Goal: Information Seeking & Learning: Learn about a topic

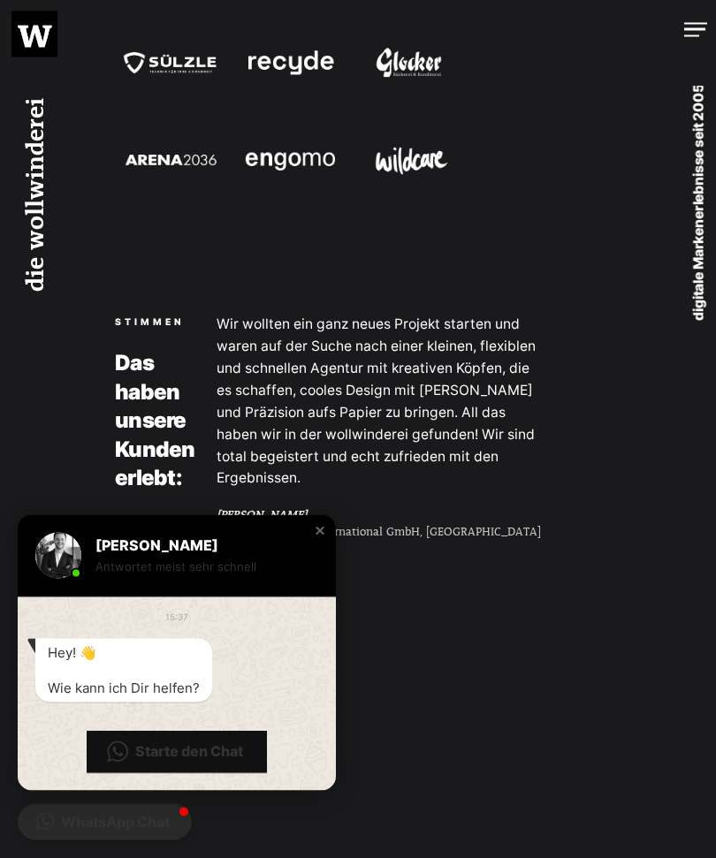
scroll to position [2613, 0]
click at [701, 33] on div at bounding box center [695, 30] width 23 height 14
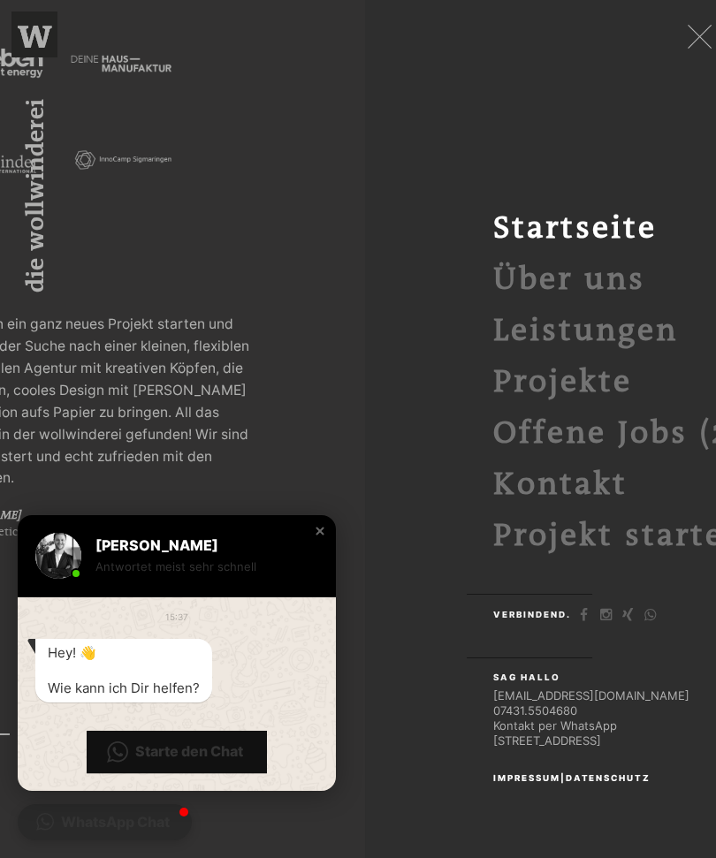
click at [606, 384] on link "Projekte" at bounding box center [562, 382] width 139 height 36
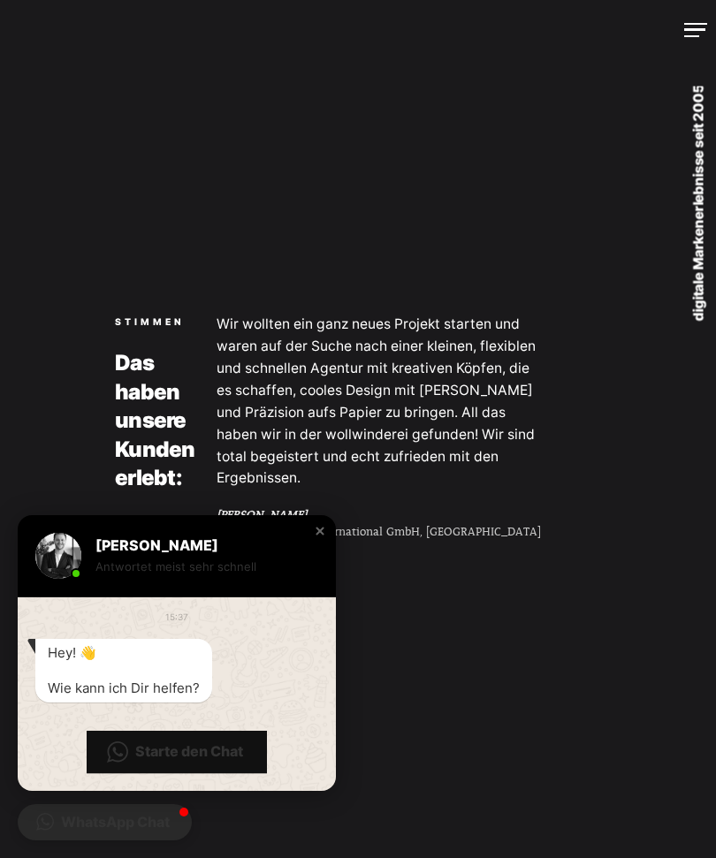
scroll to position [2672, 0]
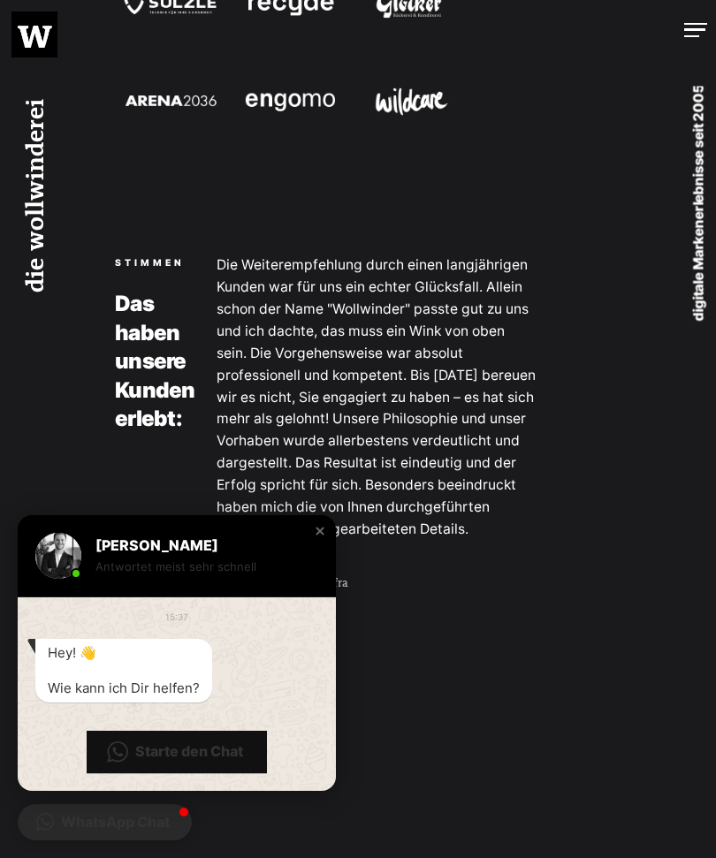
click at [285, 123] on img at bounding box center [289, 100] width 111 height 49
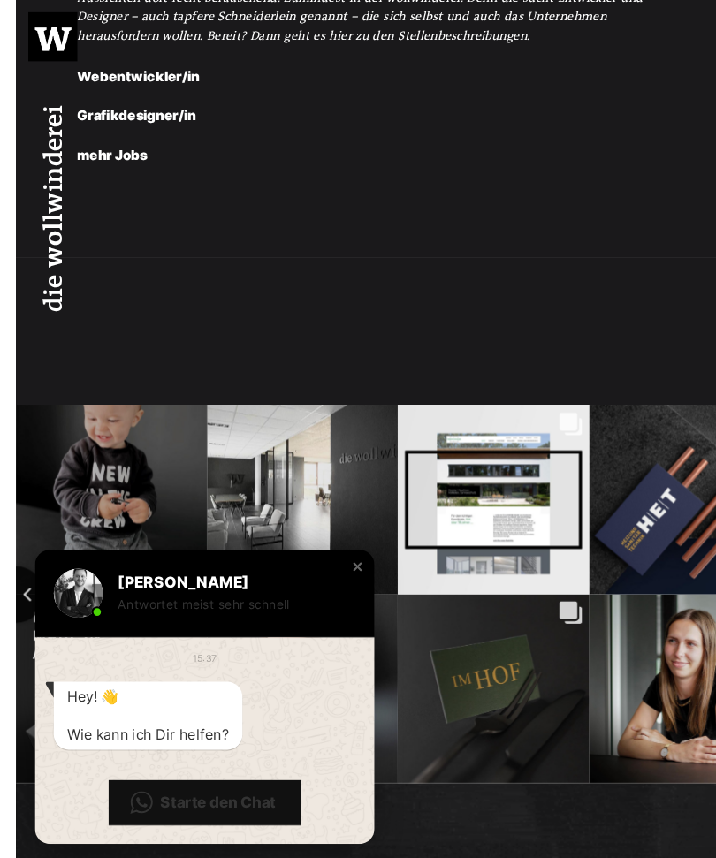
scroll to position [4005, 0]
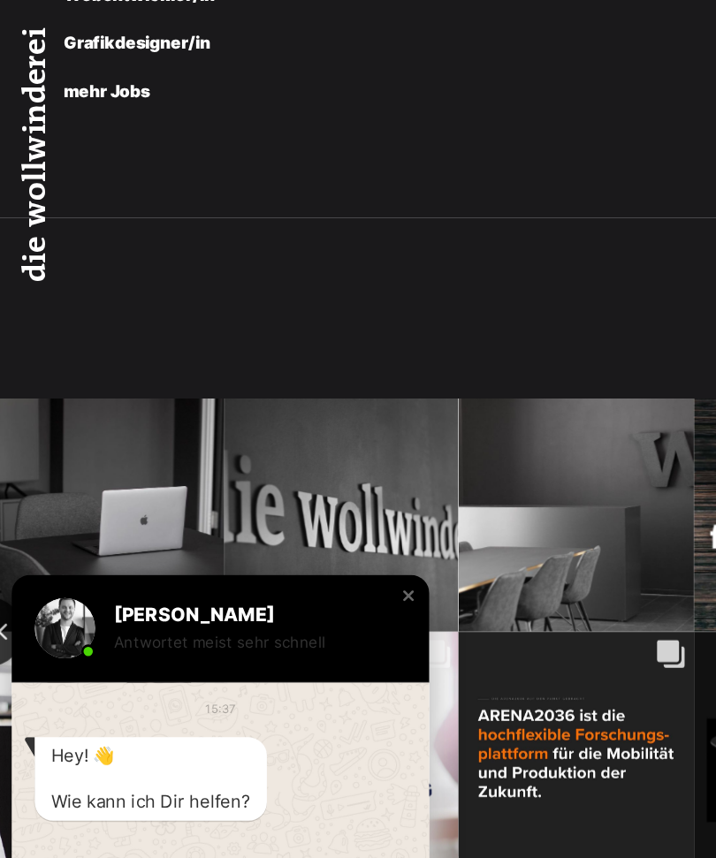
click at [84, 117] on link "Grafikdesigner/in" at bounding box center [112, 110] width 111 height 14
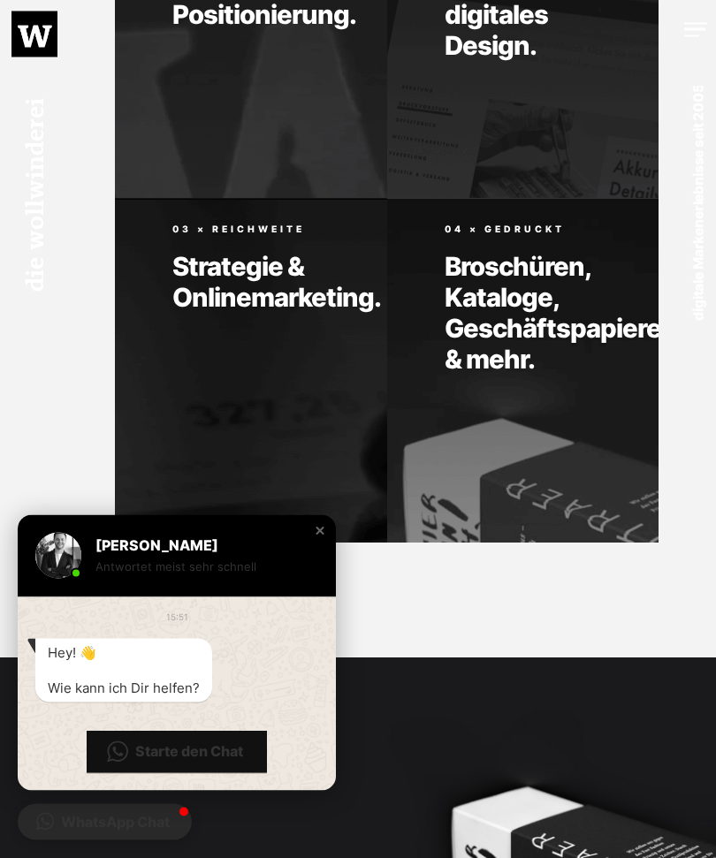
scroll to position [1373, 0]
click at [201, 180] on link "Projekt starten" at bounding box center [207, 189] width 71 height 19
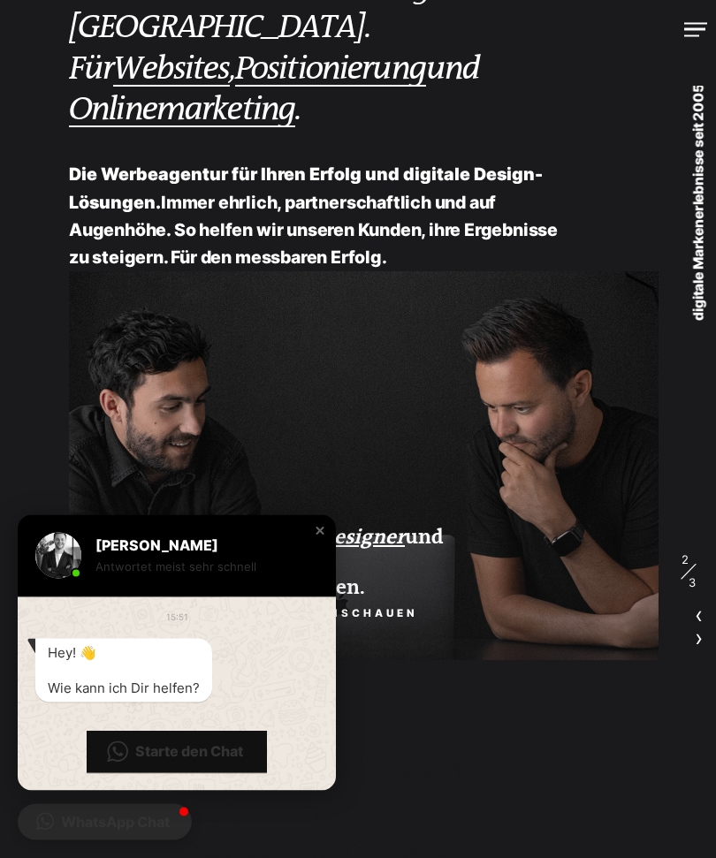
scroll to position [0, 0]
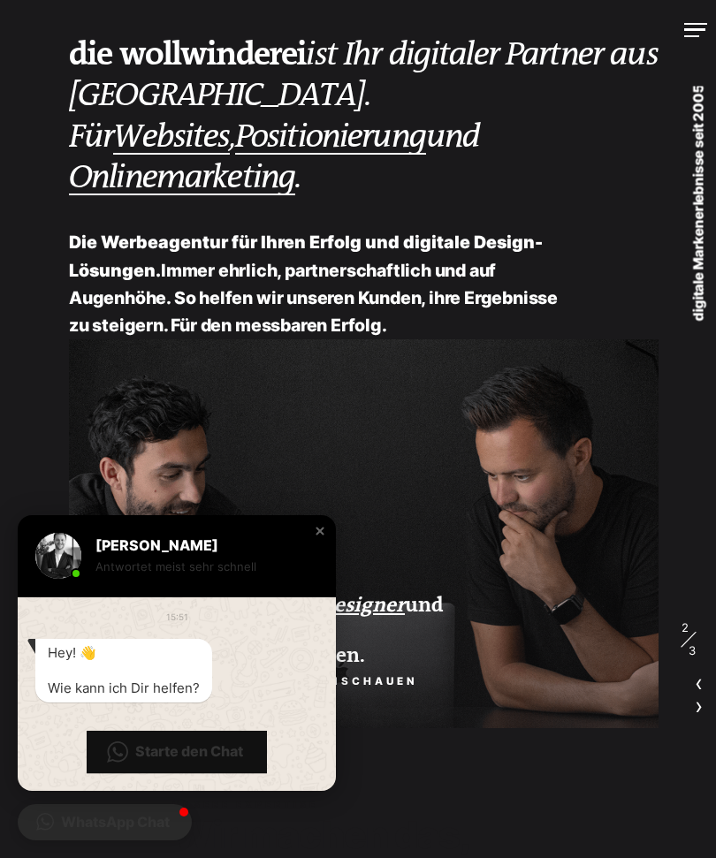
click at [313, 537] on div "Close chat window" at bounding box center [320, 531] width 18 height 18
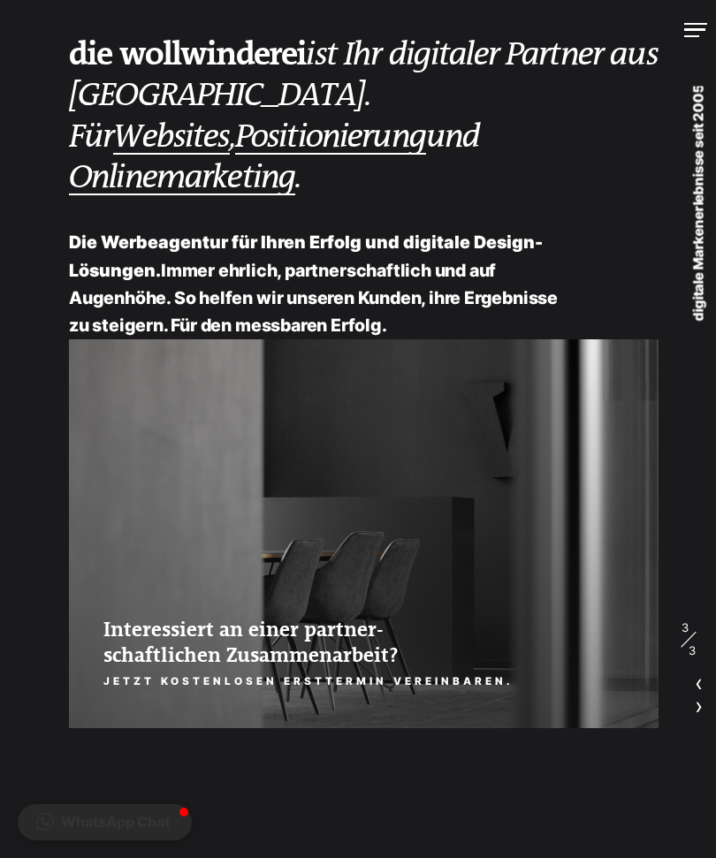
click at [691, 30] on div at bounding box center [695, 30] width 23 height 14
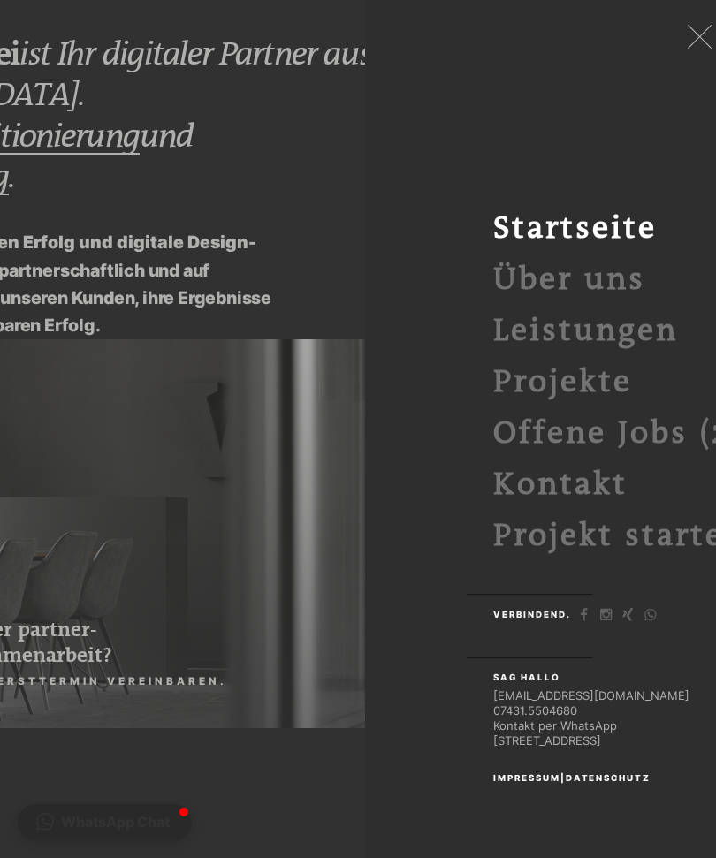
click at [632, 331] on link "Leistungen" at bounding box center [585, 331] width 185 height 36
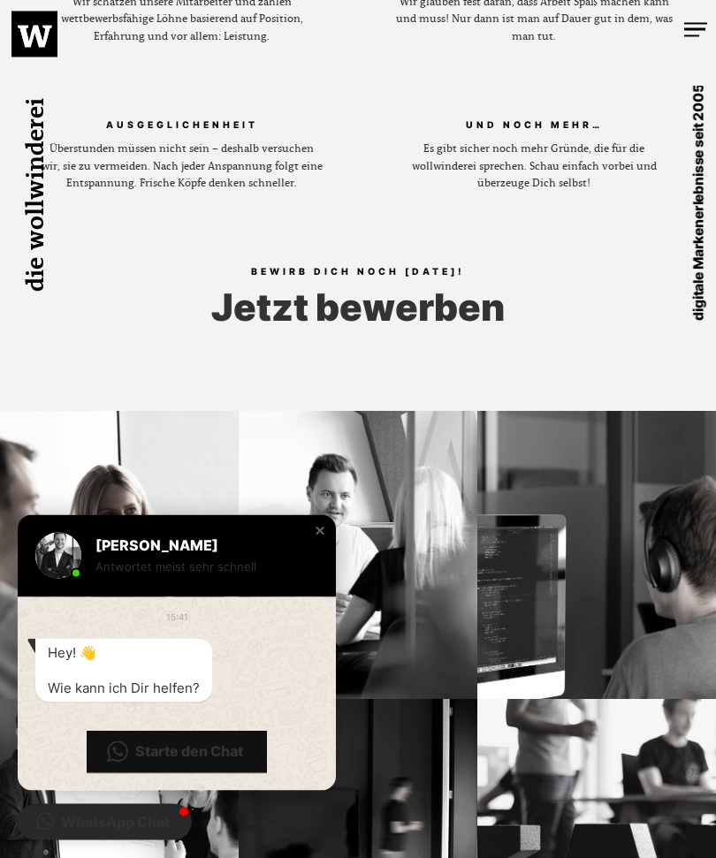
scroll to position [2051, 0]
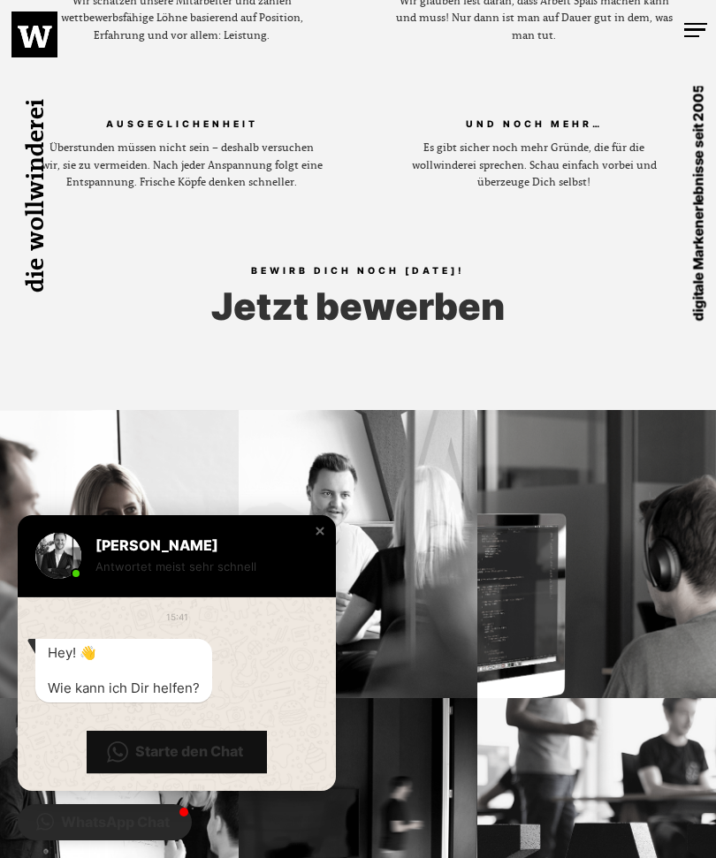
click at [318, 540] on div "Close chat window" at bounding box center [320, 531] width 18 height 18
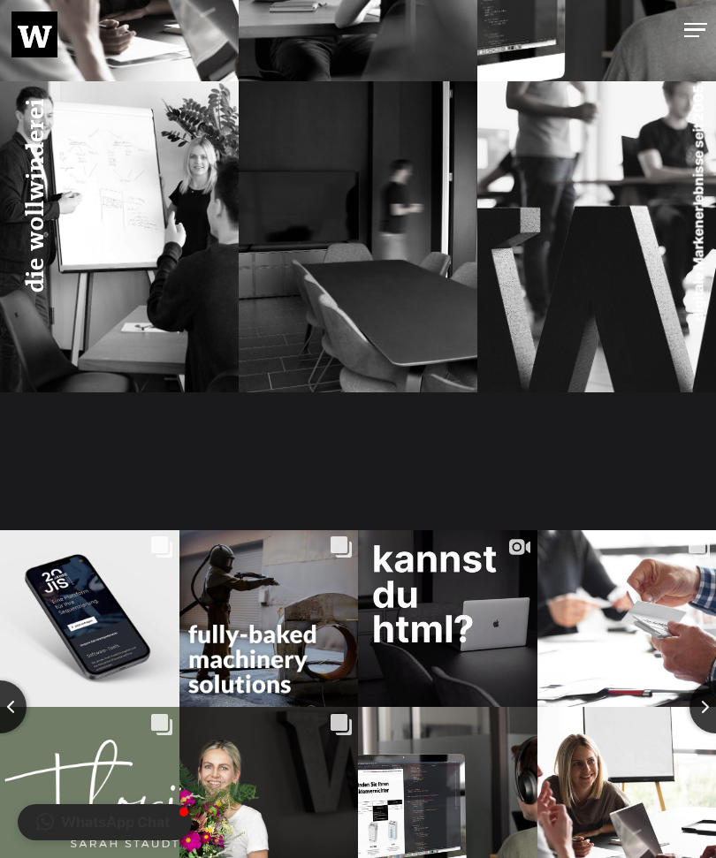
scroll to position [2682, 0]
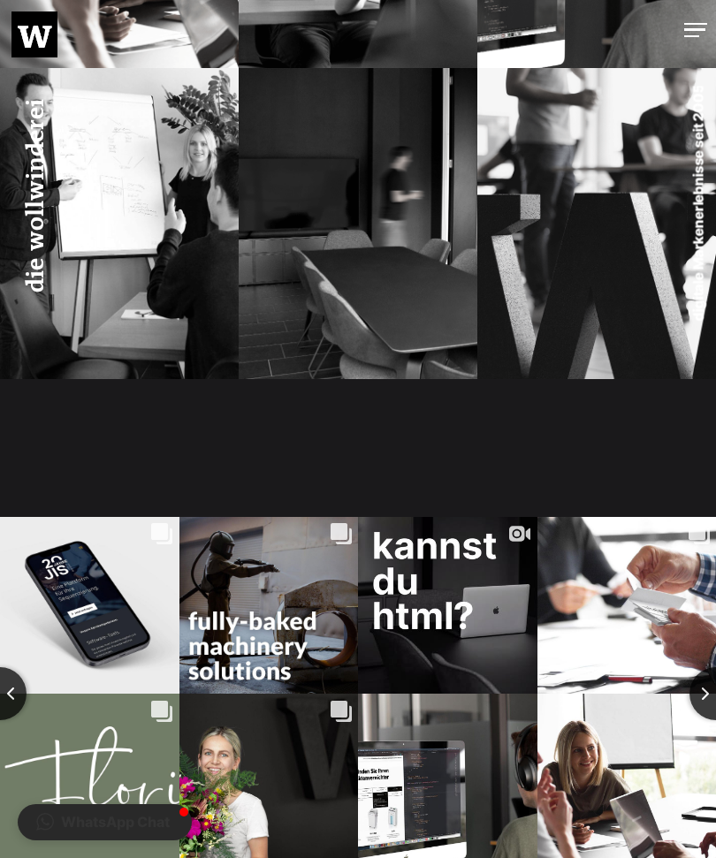
click at [688, 516] on div "Likes Count 48 Comments Count 2" at bounding box center [626, 605] width 181 height 179
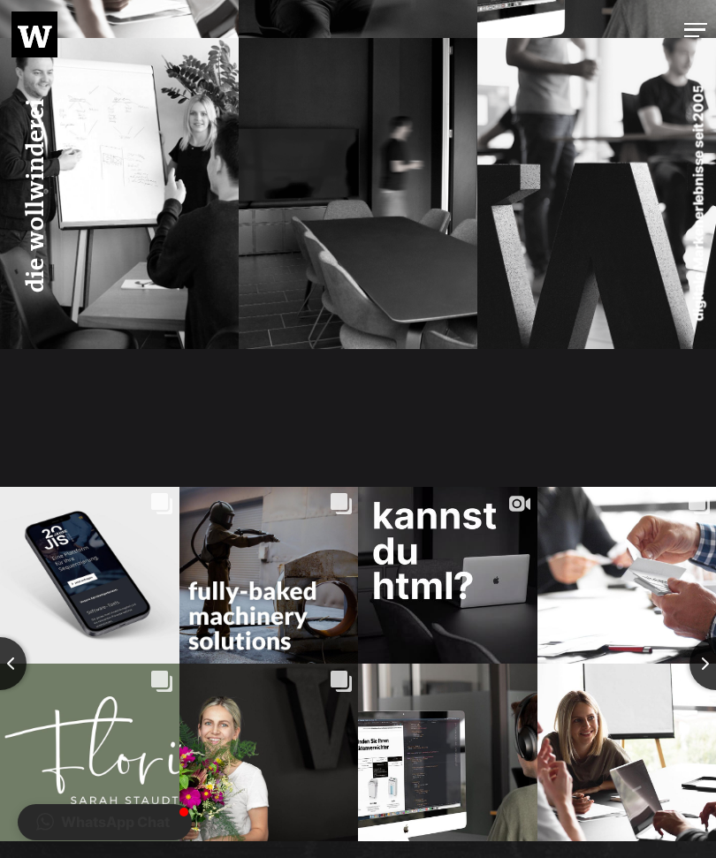
click at [333, 486] on div "Likes Count 32 Comments Count 1 Von Experten für Experten: Unsere Website für d…" at bounding box center [269, 575] width 181 height 179
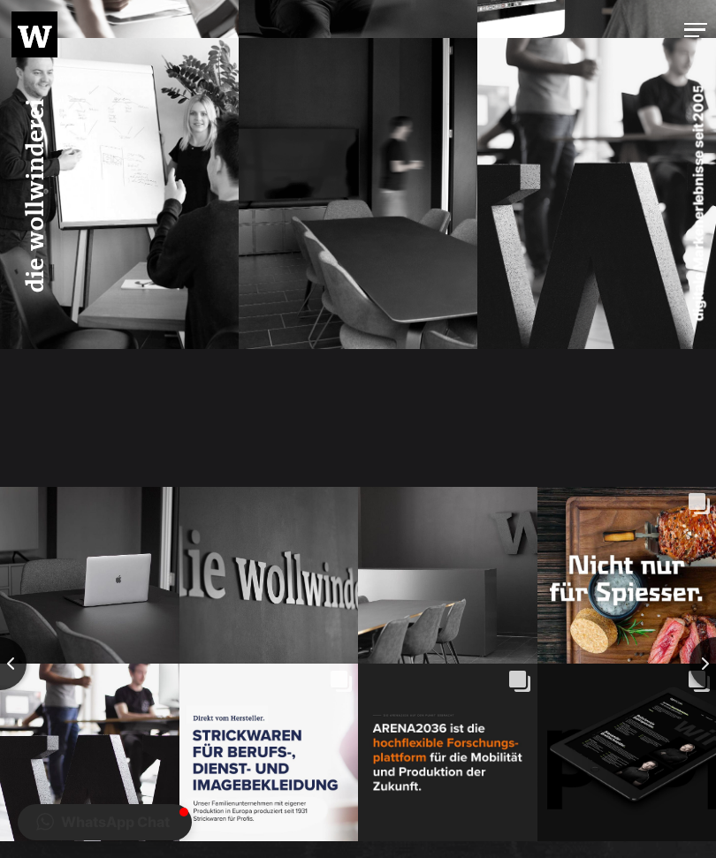
click at [251, 744] on div "#sbeschdeodernix Eine Traditionsmarke von der Schwäbischen Alb neu entwickelt: …" at bounding box center [268, 765] width 145 height 49
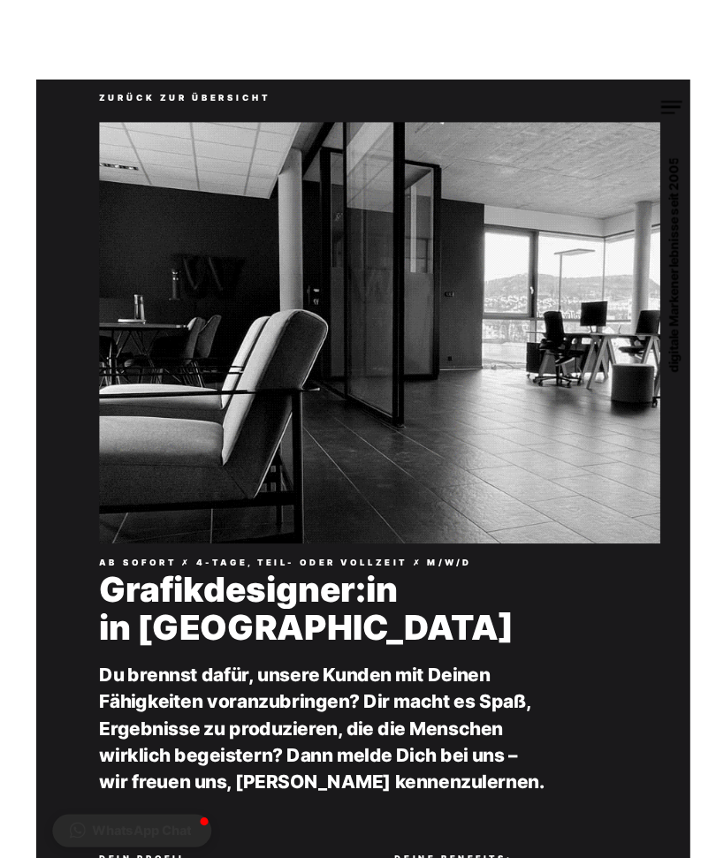
scroll to position [0, 3]
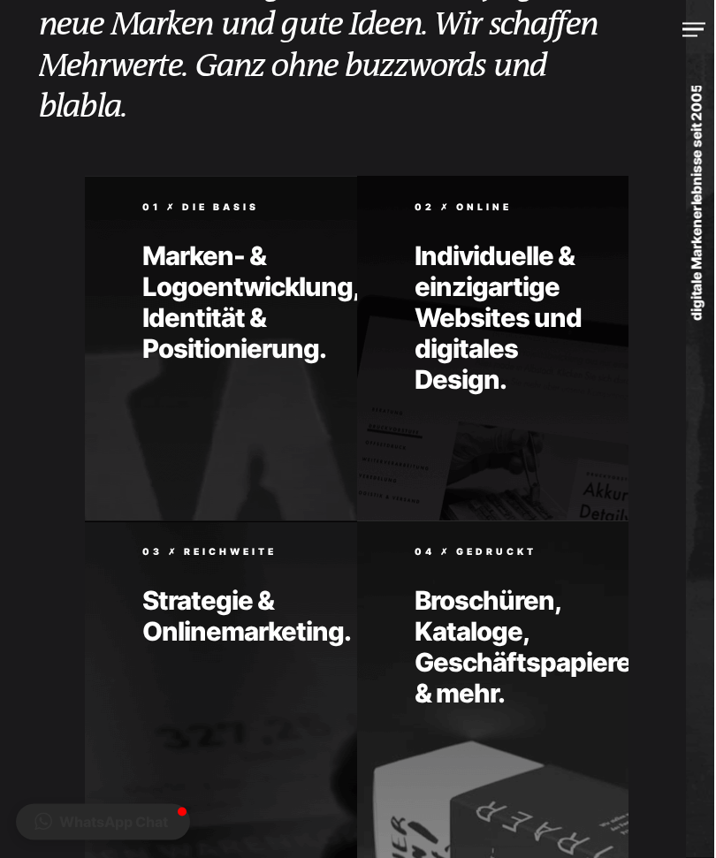
scroll to position [0, 28]
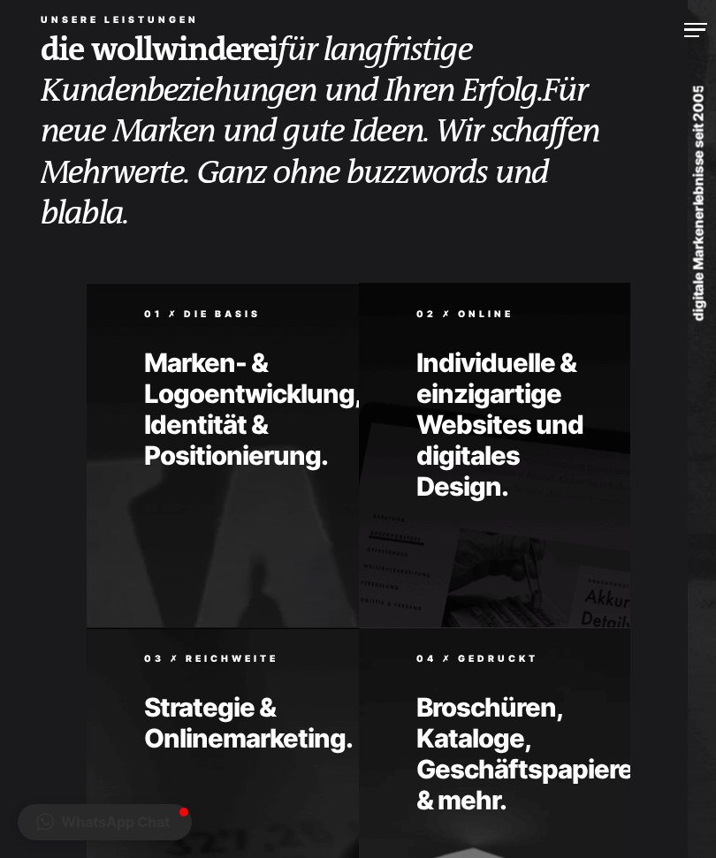
click at [695, 27] on div at bounding box center [695, 30] width 23 height 14
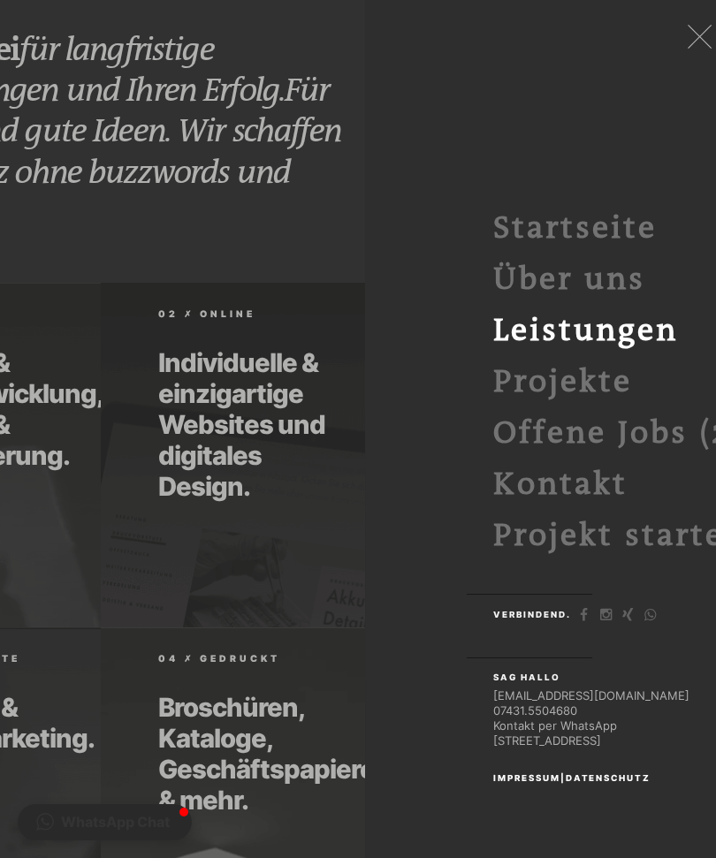
scroll to position [0, 0]
click at [574, 720] on link "Kontakt per WhatsApp" at bounding box center [555, 726] width 124 height 14
click at [606, 280] on link "Über uns" at bounding box center [569, 280] width 152 height 36
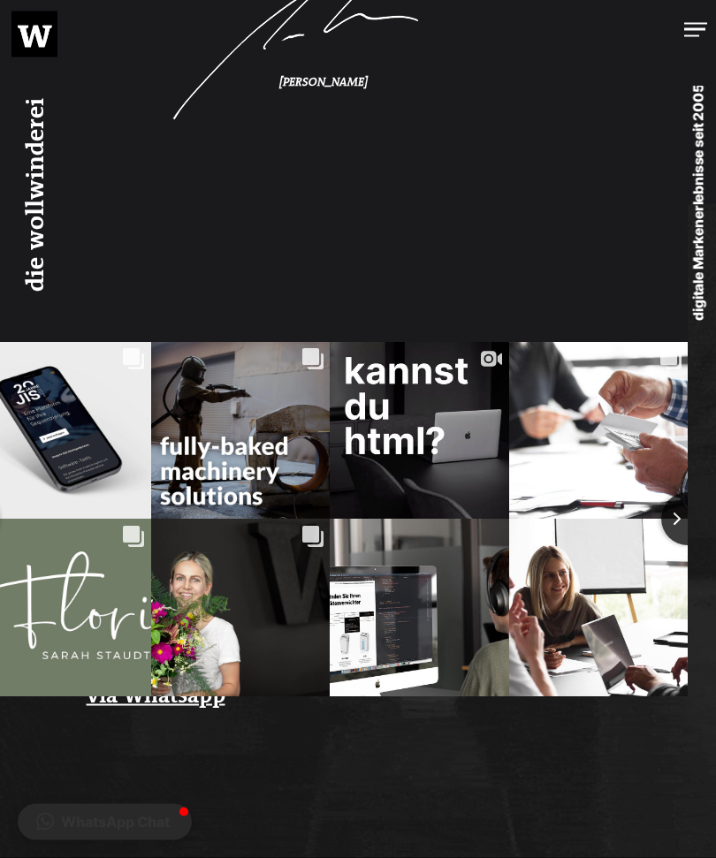
scroll to position [1906, 28]
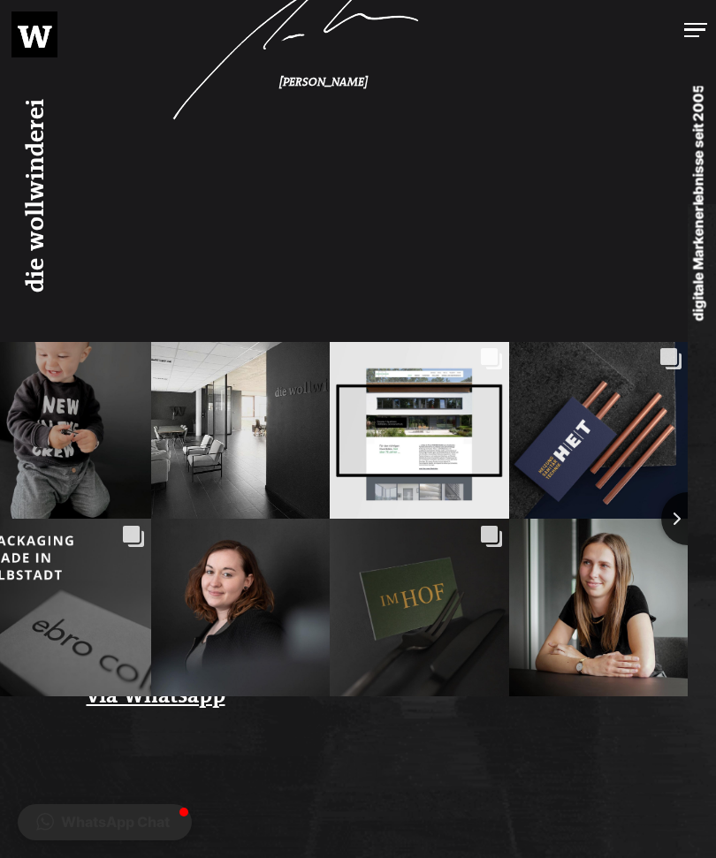
click at [621, 432] on div "HEIZUNG SANITÄR TECHNIK @het_gmbh ➔ [DOMAIN_NAME]" at bounding box center [598, 444] width 145 height 48
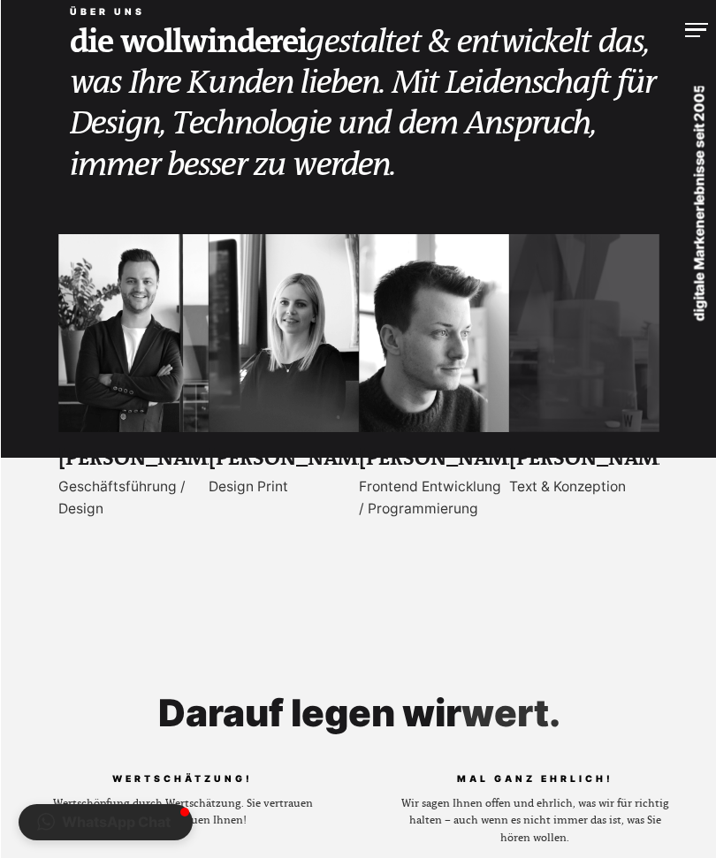
scroll to position [0, 0]
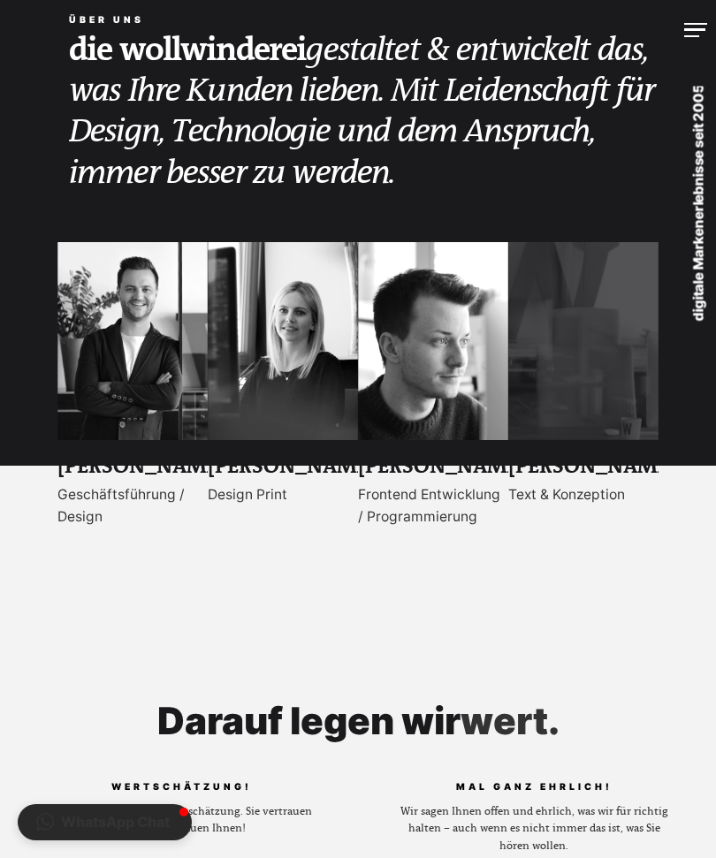
click at [689, 35] on div at bounding box center [695, 30] width 23 height 14
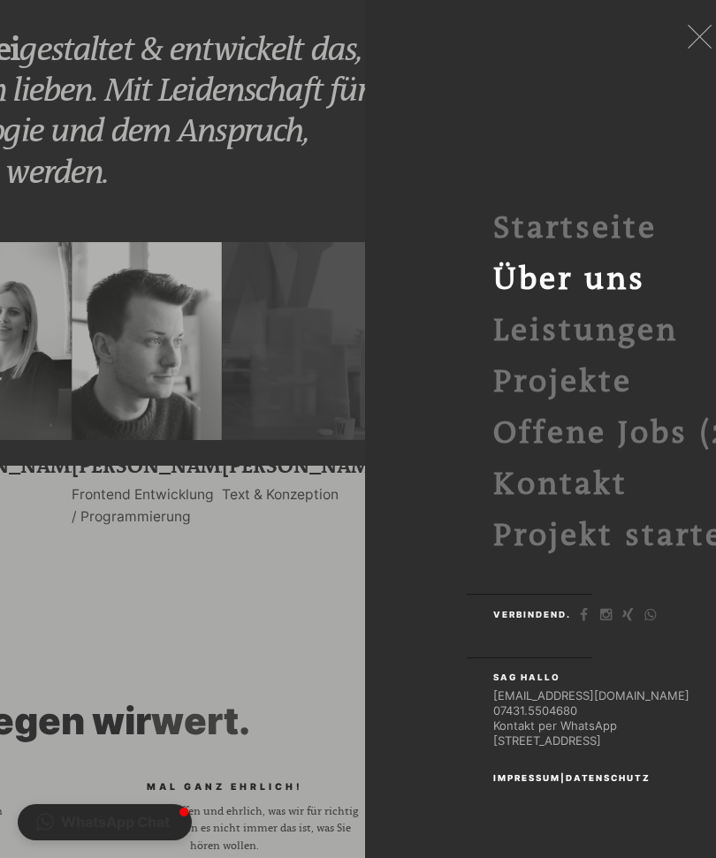
click at [659, 445] on link "Offene Jobs (2)" at bounding box center [618, 433] width 251 height 36
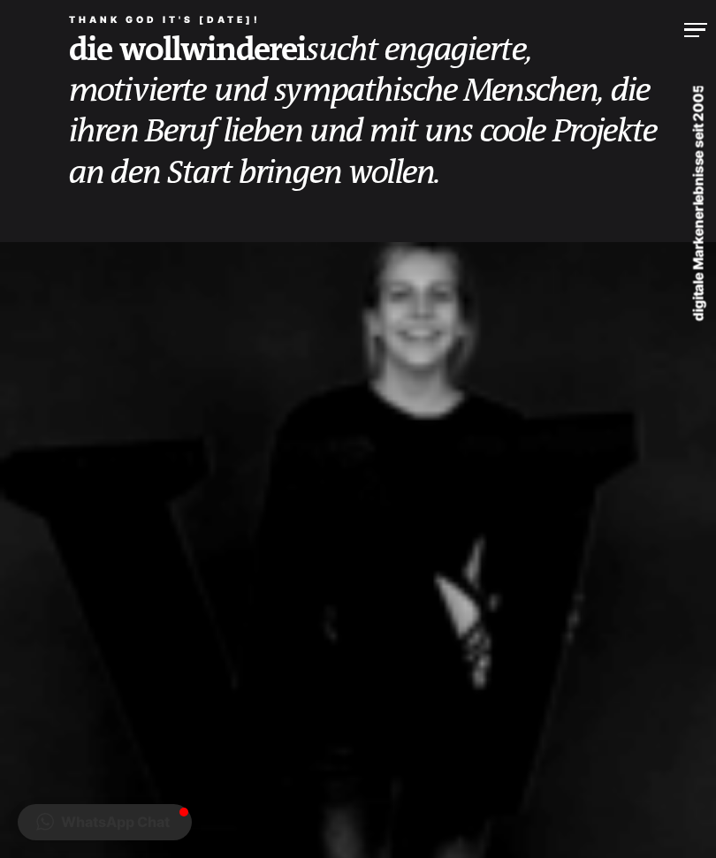
click at [698, 28] on div at bounding box center [695, 30] width 23 height 14
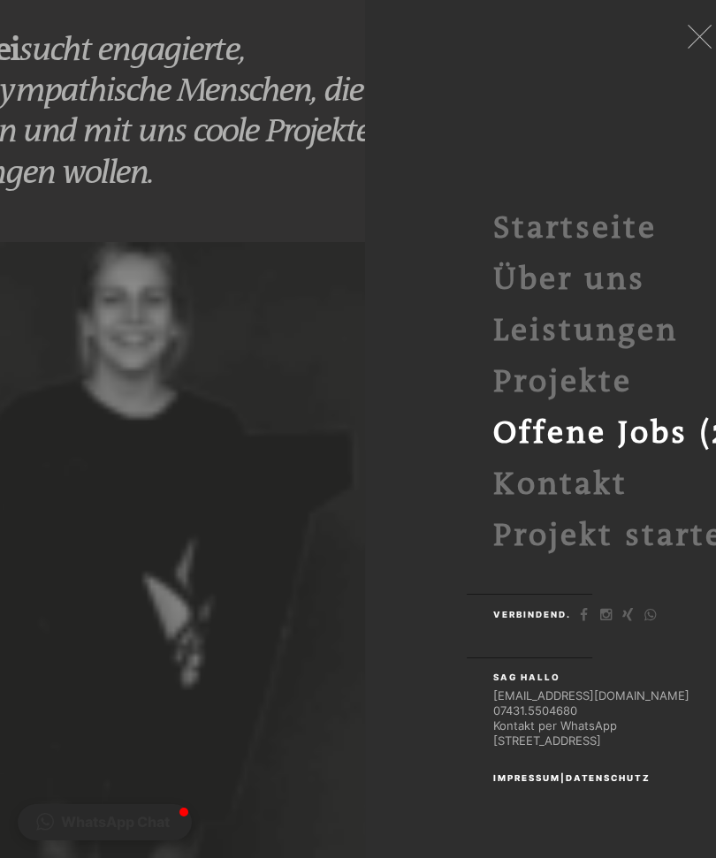
click at [605, 387] on link "Projekte" at bounding box center [562, 382] width 139 height 36
